Goal: Information Seeking & Learning: Find specific page/section

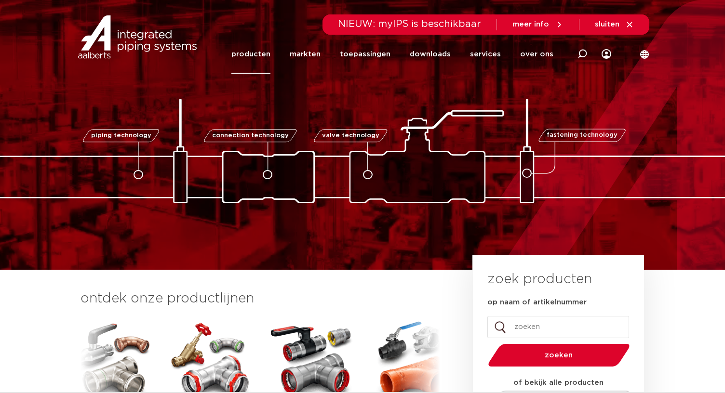
click at [270, 54] on link "producten" at bounding box center [250, 54] width 39 height 39
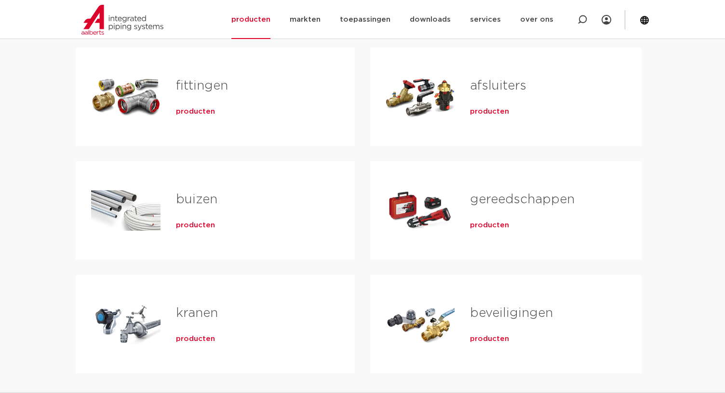
click at [269, 88] on h2 "fittingen" at bounding box center [250, 88] width 148 height 22
click at [187, 111] on span "producten" at bounding box center [195, 112] width 39 height 10
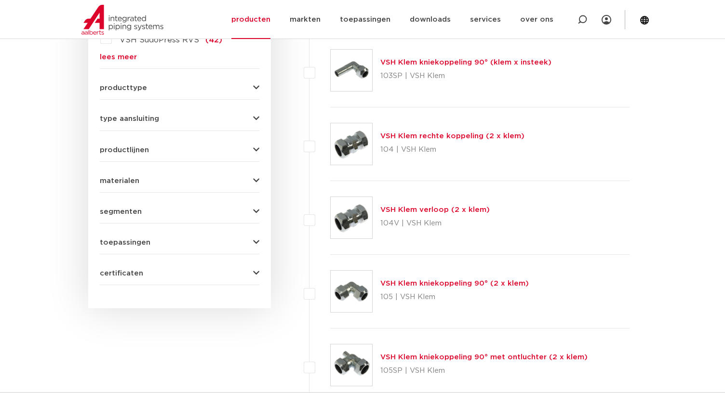
scroll to position [386, 0]
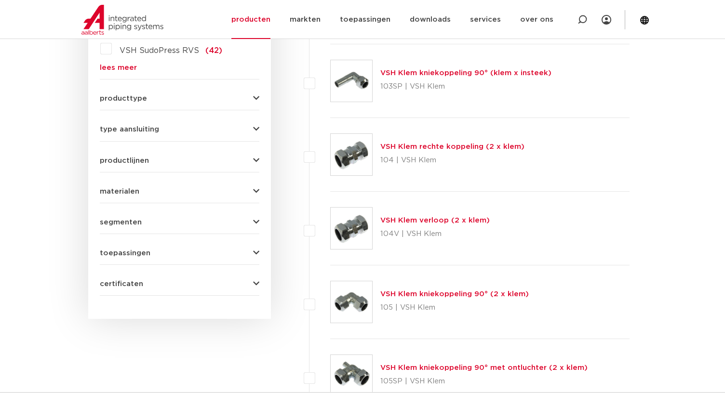
click at [184, 190] on button "materialen" at bounding box center [180, 191] width 160 height 7
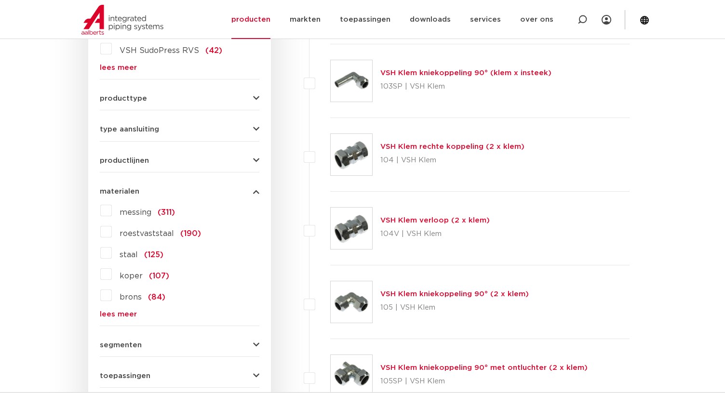
click at [112, 214] on label "messing (311)" at bounding box center [143, 210] width 63 height 15
click at [0, 0] on input "messing (311)" at bounding box center [0, 0] width 0 height 0
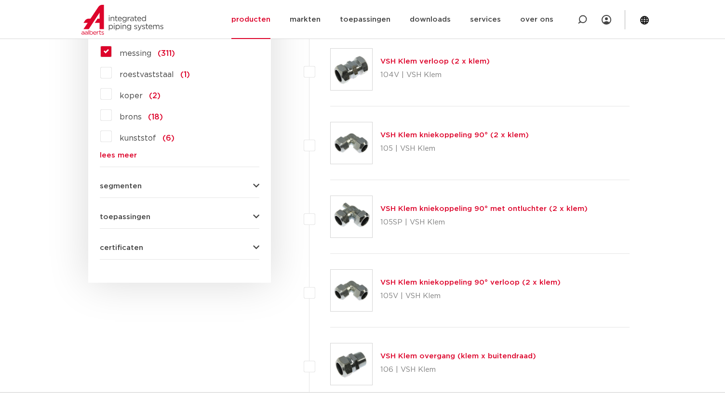
scroll to position [386, 0]
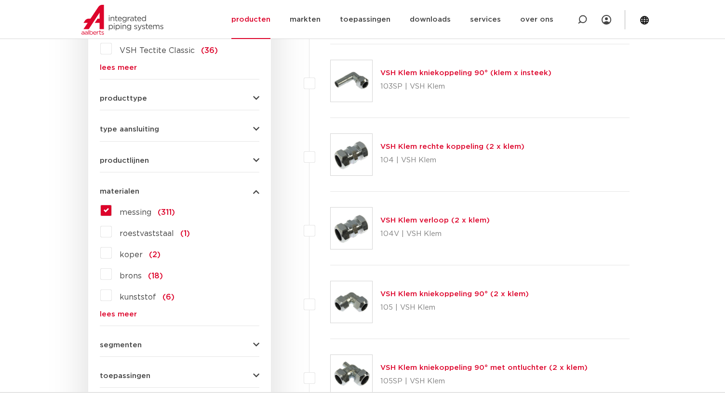
click at [148, 132] on span "type aansluiting" at bounding box center [129, 129] width 59 height 7
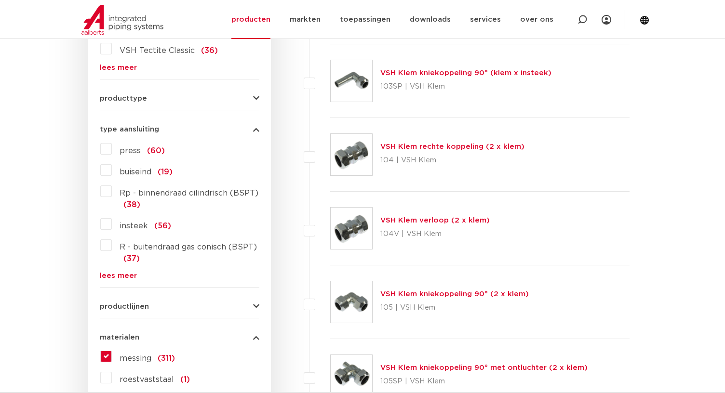
click at [111, 273] on link "lees meer" at bounding box center [180, 275] width 160 height 7
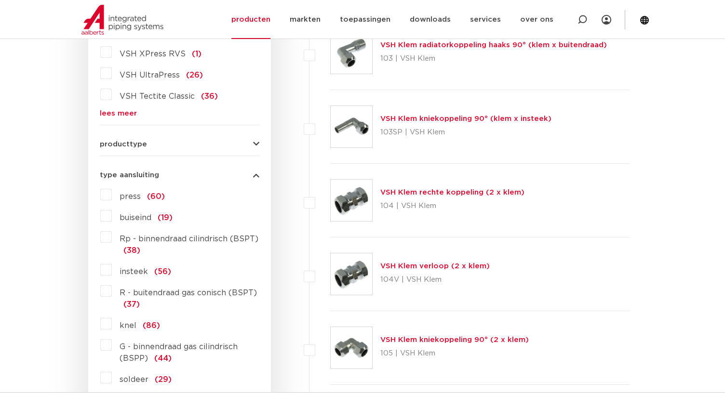
scroll to position [337, 0]
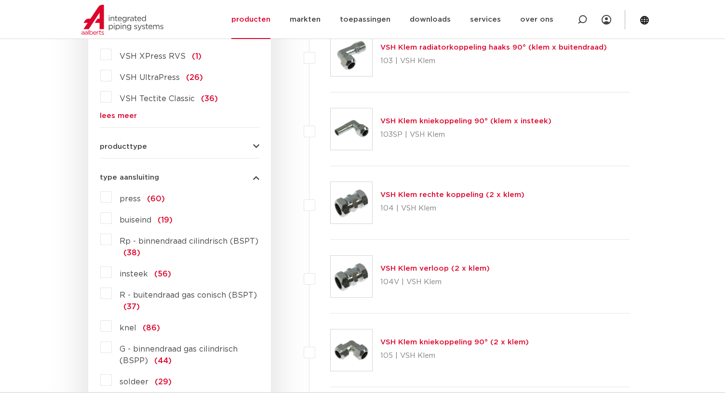
click at [192, 147] on button "producttype" at bounding box center [180, 146] width 160 height 7
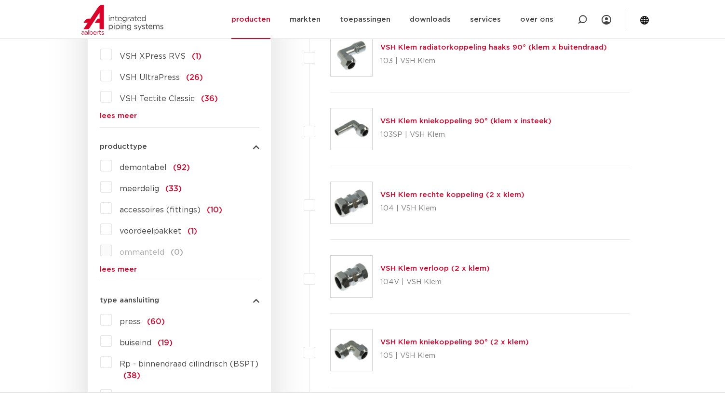
click at [112, 189] on label "meerdelig (33)" at bounding box center [147, 186] width 70 height 15
click at [0, 0] on input "meerdelig (33)" at bounding box center [0, 0] width 0 height 0
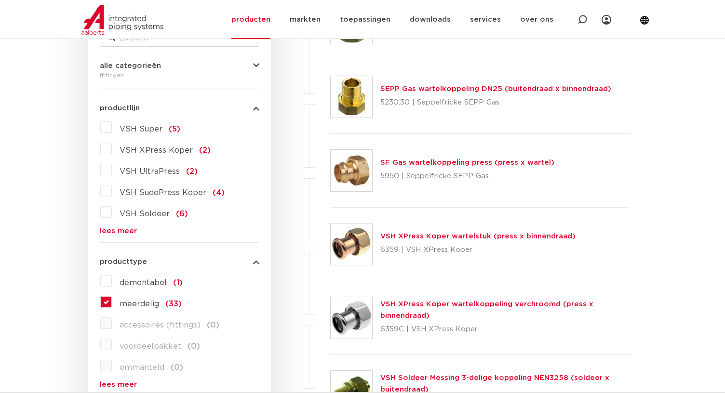
scroll to position [193, 0]
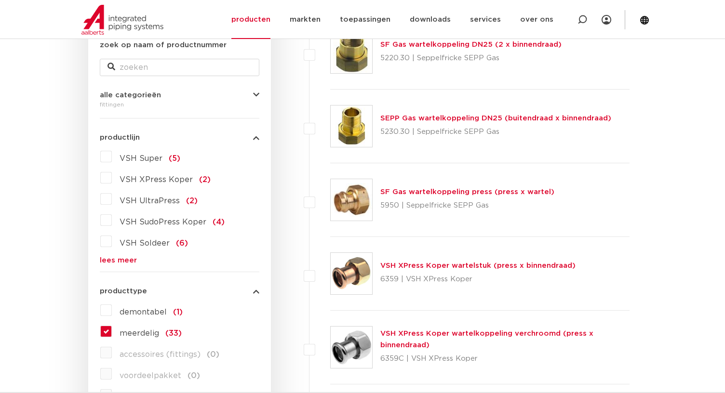
click at [124, 258] on link "lees meer" at bounding box center [180, 260] width 160 height 7
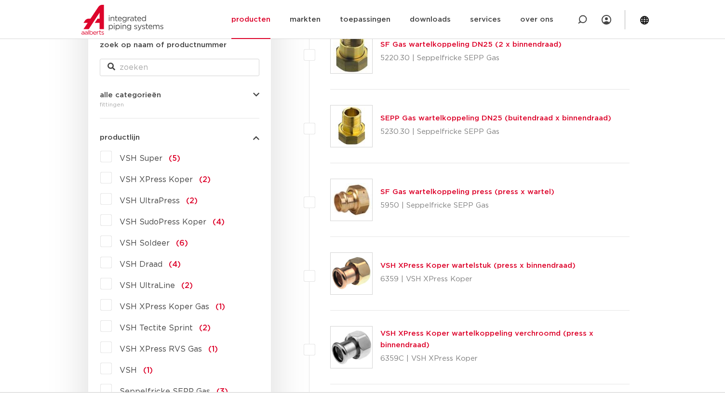
scroll to position [241, 0]
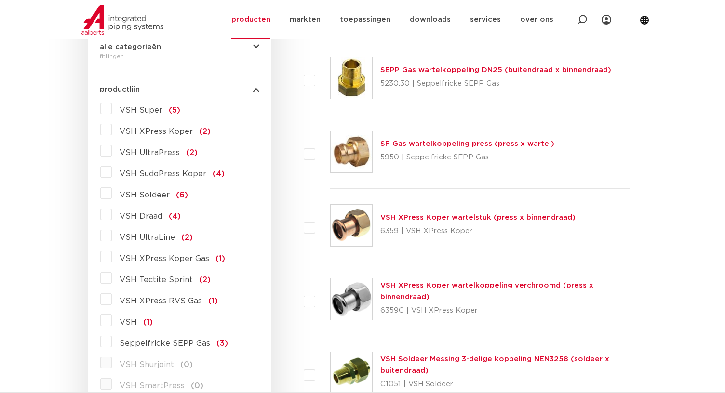
click at [257, 90] on icon "button" at bounding box center [256, 89] width 6 height 7
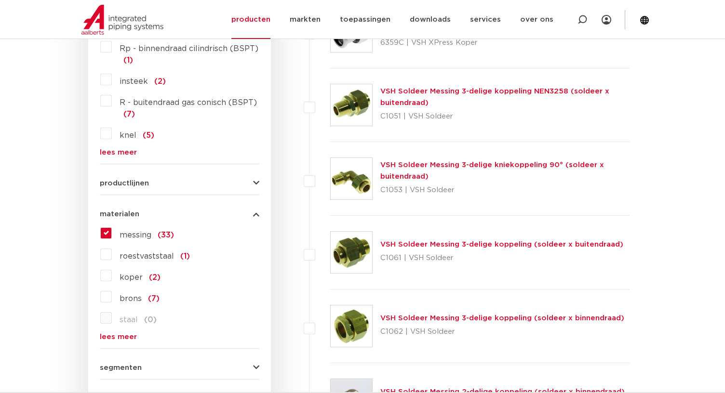
scroll to position [530, 0]
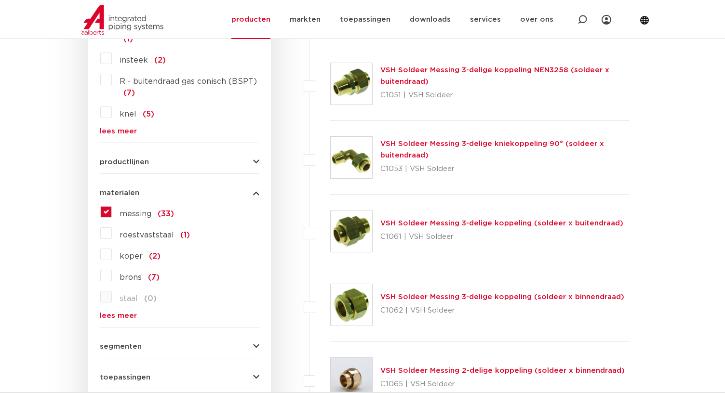
click at [173, 167] on form "zoek op naam of productnummer alle categorieën fittingen fittingen afsluiters b…" at bounding box center [180, 61] width 160 height 718
click at [258, 160] on icon "button" at bounding box center [256, 162] width 6 height 7
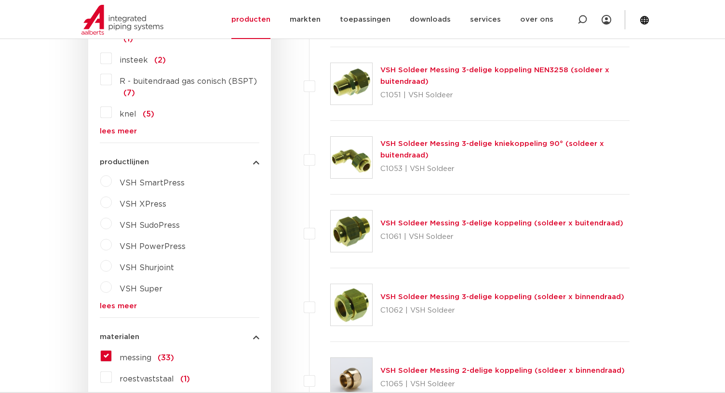
click at [147, 204] on span "VSH XPress" at bounding box center [143, 204] width 47 height 8
click at [112, 245] on label "VSH SudoPress" at bounding box center [146, 245] width 68 height 15
click at [112, 201] on label "VSH XPress" at bounding box center [139, 202] width 54 height 15
click at [205, 233] on select "maak een keuze VSH XPress RVS 304 fittingen VSH XPress Staalverzinkt fittingen …" at bounding box center [188, 227] width 137 height 22
click at [215, 195] on div "VSH XPress" at bounding box center [185, 202] width 147 height 15
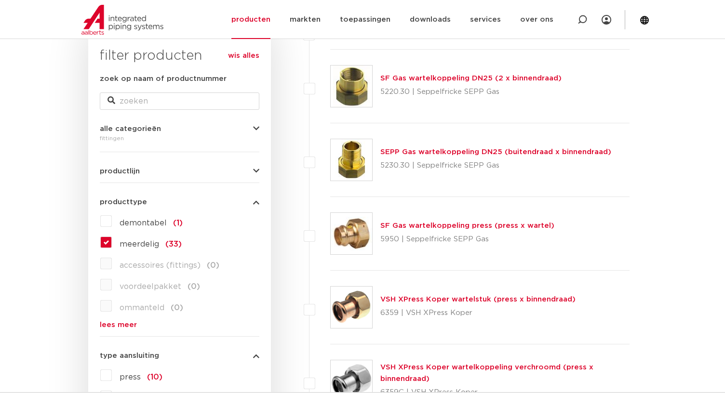
scroll to position [0, 0]
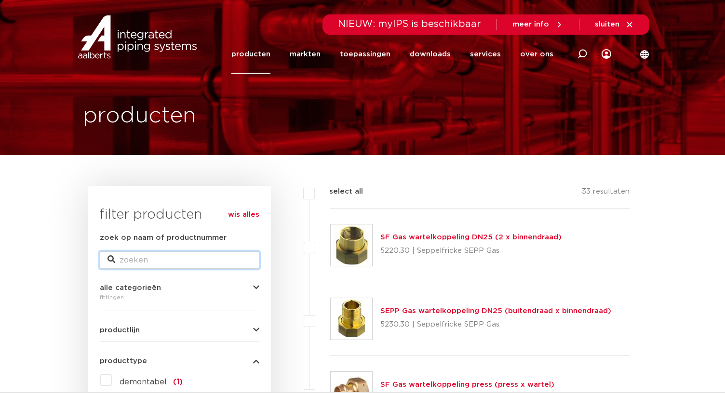
click at [132, 264] on input "zoek op naam of productnummer" at bounding box center [180, 260] width 160 height 17
type input "3delig"
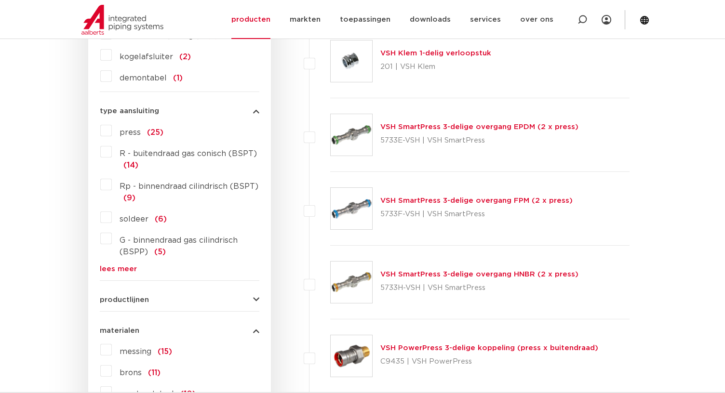
scroll to position [578, 0]
click at [112, 181] on label "Rp - binnendraad cilindrisch (BSPT) (9)" at bounding box center [185, 189] width 147 height 27
click at [0, 0] on input "Rp - binnendraad cilindrisch (BSPT) (9)" at bounding box center [0, 0] width 0 height 0
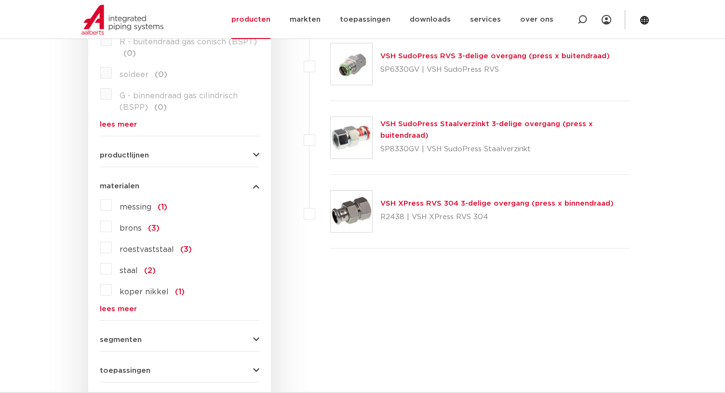
scroll to position [723, 0]
click at [108, 126] on link "lees meer" at bounding box center [180, 123] width 160 height 7
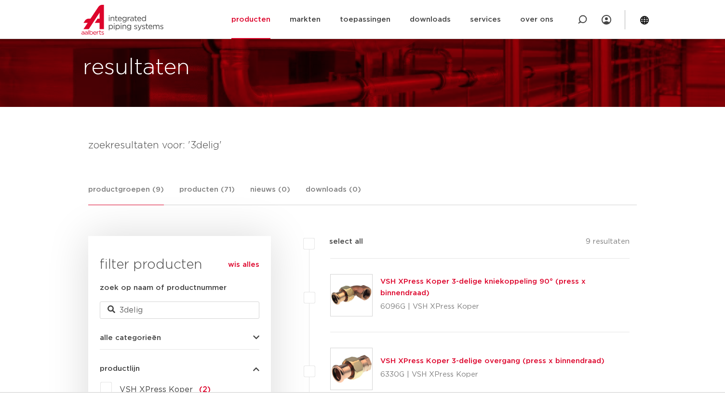
scroll to position [0, 0]
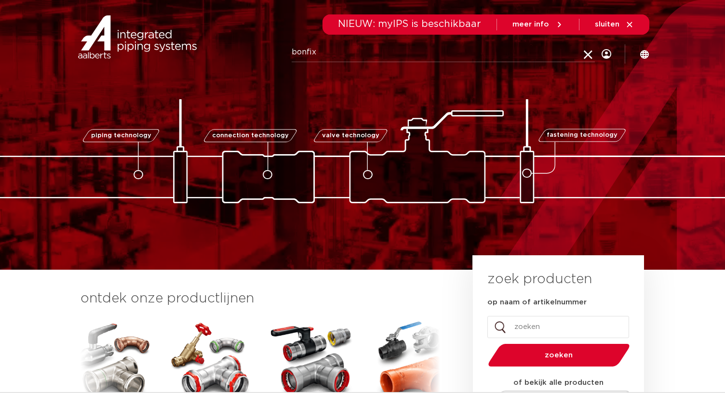
type input "bonfix"
click button "Zoeken" at bounding box center [0, 0] width 0 height 0
